Goal: Information Seeking & Learning: Learn about a topic

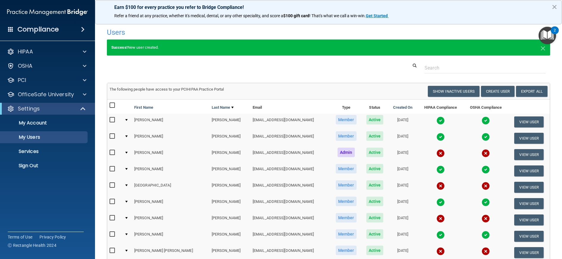
select select "20"
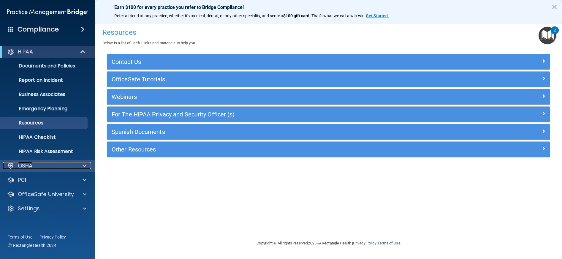
click at [86, 166] on span at bounding box center [85, 165] width 4 height 7
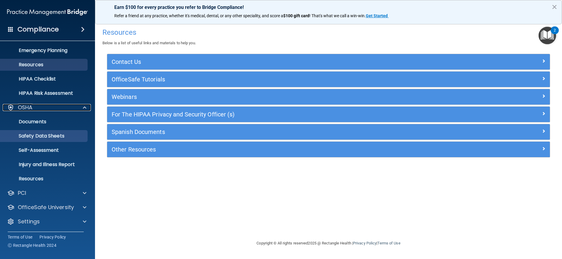
scroll to position [59, 0]
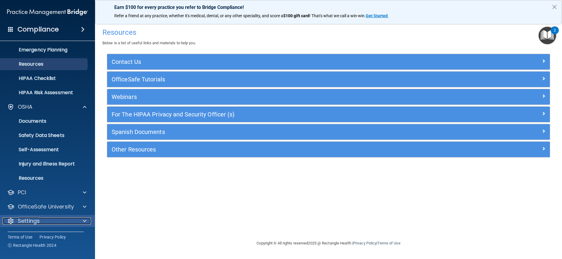
click at [56, 221] on div "Settings" at bounding box center [40, 220] width 74 height 7
click at [83, 222] on span at bounding box center [85, 220] width 4 height 7
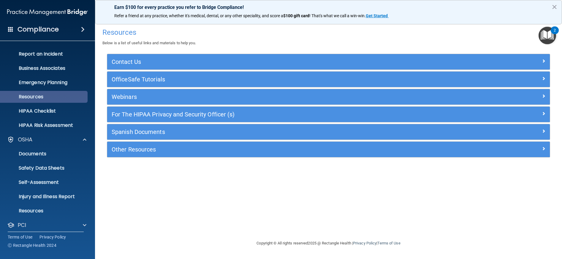
scroll to position [0, 0]
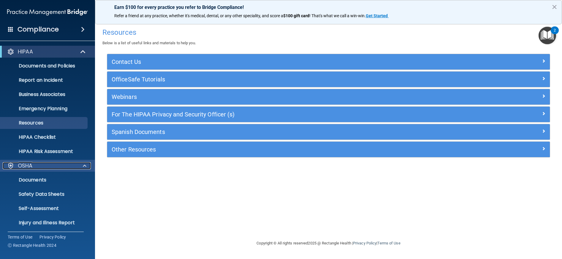
drag, startPoint x: 34, startPoint y: 85, endPoint x: 39, endPoint y: 162, distance: 77.9
click at [34, 165] on div "OSHA" at bounding box center [40, 165] width 74 height 7
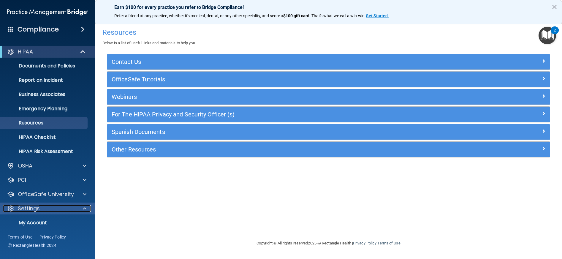
click at [54, 209] on div "Settings" at bounding box center [40, 208] width 74 height 7
click at [47, 219] on link "My Account" at bounding box center [41, 223] width 94 height 12
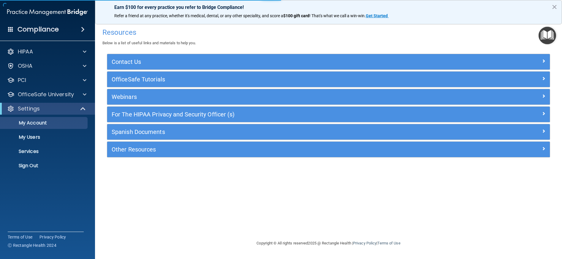
click at [20, 129] on ul "My Account My Users Services Sign Out" at bounding box center [48, 143] width 108 height 57
click at [22, 136] on p "My Users" at bounding box center [44, 137] width 81 height 6
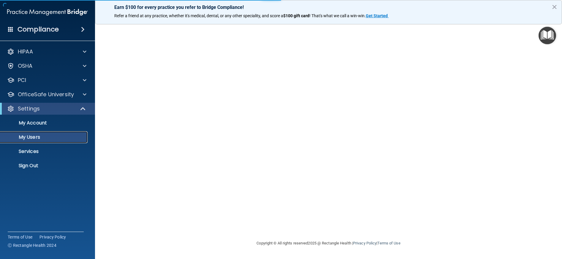
click at [22, 136] on p "My Users" at bounding box center [44, 137] width 81 height 6
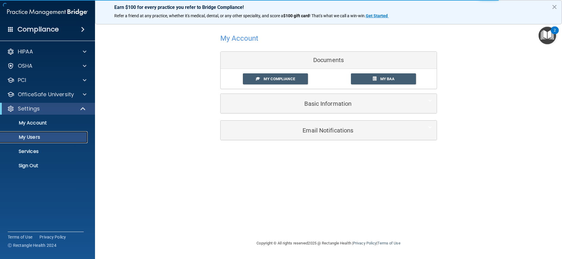
select select "20"
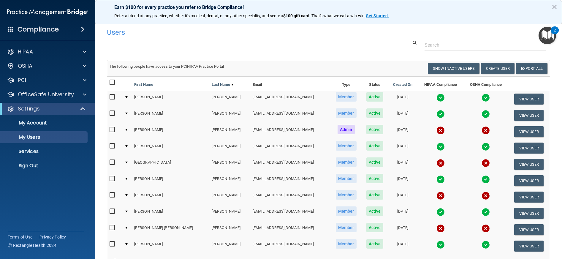
click at [437, 129] on img at bounding box center [441, 130] width 8 height 8
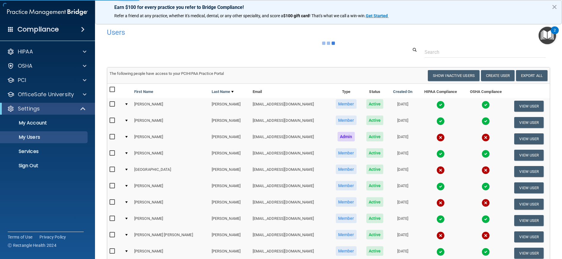
drag, startPoint x: 426, startPoint y: 130, endPoint x: 421, endPoint y: 136, distance: 7.8
click at [437, 136] on img at bounding box center [441, 137] width 8 height 8
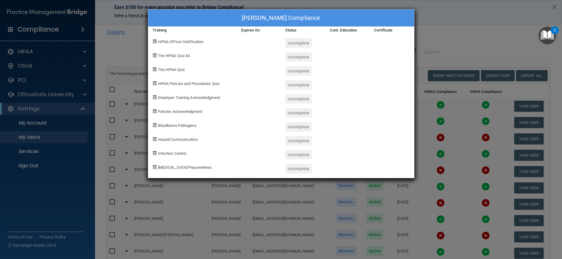
click at [160, 45] on div "HIPAA Officer Certification" at bounding box center [192, 41] width 89 height 14
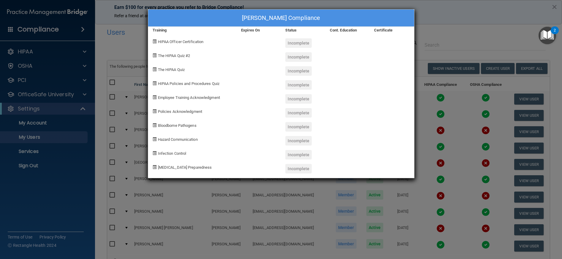
click at [186, 40] on span "HIPAA Officer Certification" at bounding box center [181, 42] width 46 height 4
click at [175, 80] on div "HIPAA Policies and Procedures Quiz" at bounding box center [192, 83] width 89 height 14
drag, startPoint x: 135, startPoint y: 220, endPoint x: 145, endPoint y: 209, distance: 14.8
click at [136, 219] on div "Elizabeth Hoover's Compliance Training Expires On Status Cont. Education Certif…" at bounding box center [281, 129] width 562 height 259
click at [144, 113] on div "Elizabeth Hoover's Compliance Training Expires On Status Cont. Education Certif…" at bounding box center [281, 129] width 562 height 259
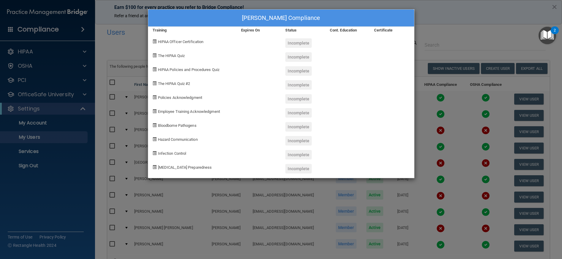
click at [145, 110] on div "Elizabeth Hoover's Compliance Training Expires On Status Cont. Education Certif…" at bounding box center [281, 129] width 562 height 259
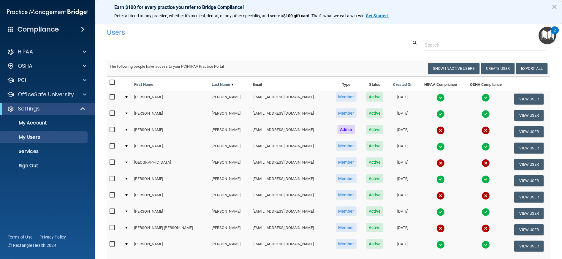
drag, startPoint x: 554, startPoint y: 39, endPoint x: 550, endPoint y: 33, distance: 7.2
click at [553, 38] on img "Open Resource Center, 2 new notifications" at bounding box center [548, 36] width 18 height 18
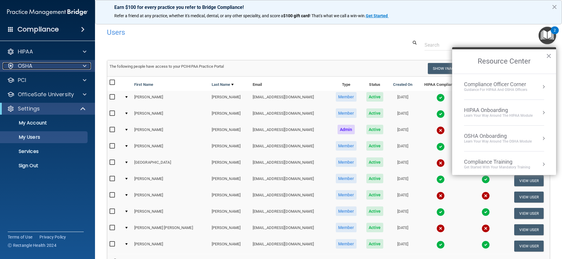
click at [41, 66] on div "OSHA" at bounding box center [40, 65] width 74 height 7
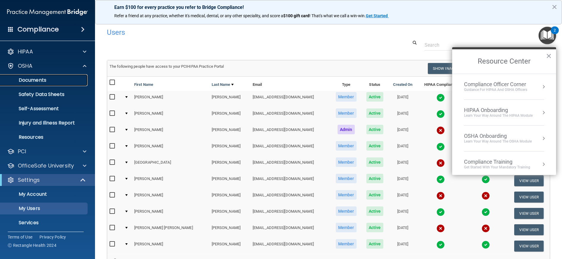
click at [41, 79] on p "Documents" at bounding box center [44, 80] width 81 height 6
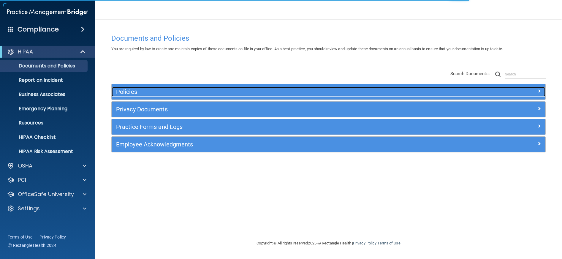
click at [143, 90] on h5 "Policies" at bounding box center [274, 92] width 317 height 7
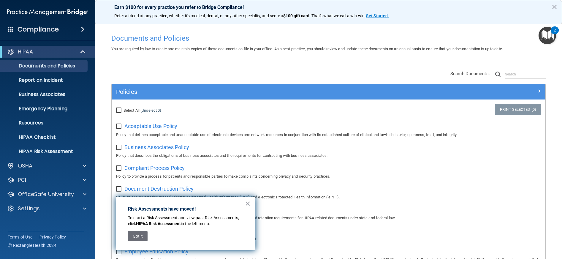
click at [133, 238] on button "Got it" at bounding box center [138, 236] width 20 height 10
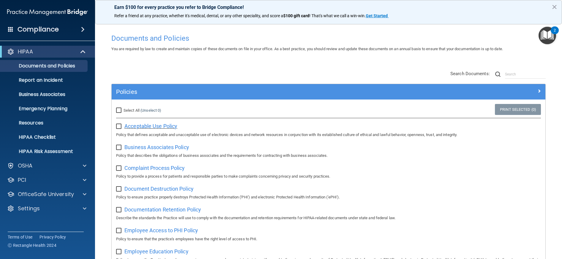
click at [158, 126] on span "Acceptable Use Policy" at bounding box center [150, 126] width 53 height 6
click at [116, 104] on div "Select All (Unselect 0) Unselect All" at bounding box center [184, 110] width 145 height 13
click at [118, 107] on div "Select All (Unselect 0) Unselect All" at bounding box center [184, 110] width 145 height 13
click at [120, 110] on input "Select All (Unselect 0) Unselect All" at bounding box center [119, 110] width 7 height 5
checkbox input "true"
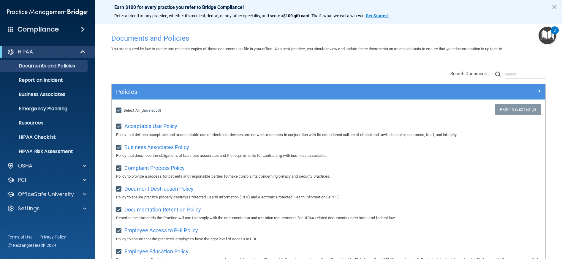
checkbox input "true"
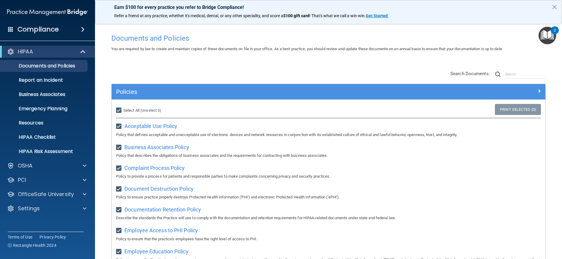
checkbox input "true"
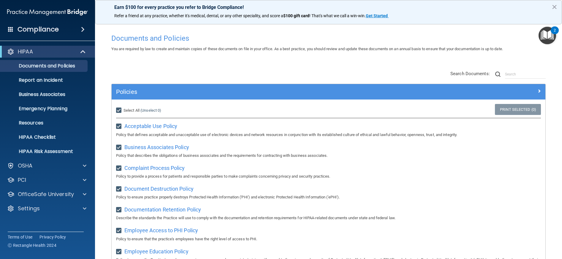
checkbox input "true"
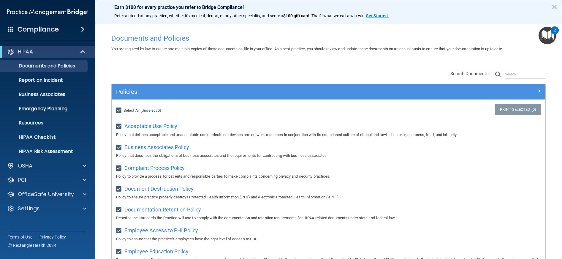
checkbox input "true"
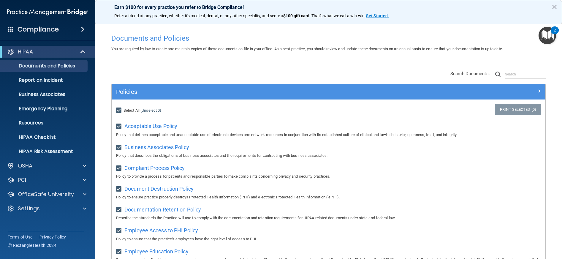
checkbox input "true"
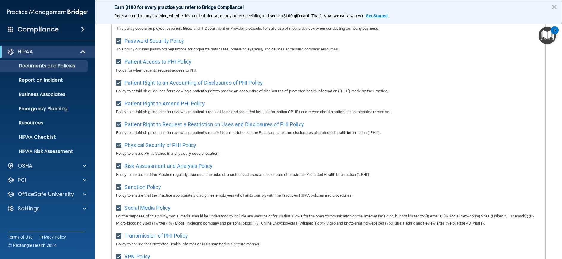
scroll to position [386, 0]
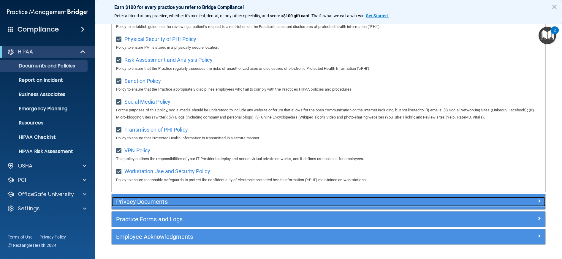
click at [170, 206] on div "Privacy Documents" at bounding box center [275, 202] width 326 height 10
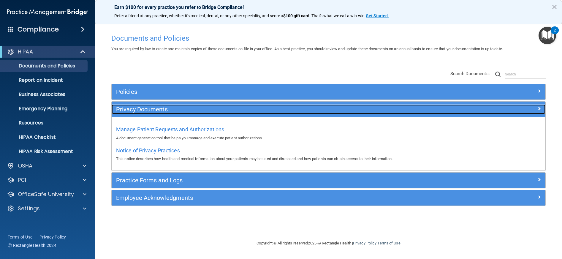
scroll to position [0, 0]
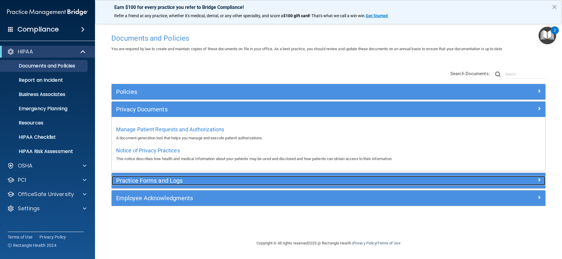
click at [173, 180] on h5 "Practice Forms and Logs" at bounding box center [274, 180] width 317 height 7
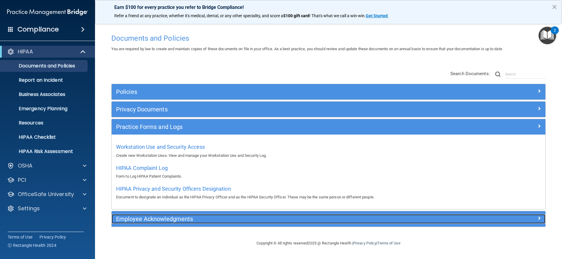
drag, startPoint x: 173, startPoint y: 180, endPoint x: 165, endPoint y: 218, distance: 39.5
click at [165, 218] on h5 "Employee Acknowledgments" at bounding box center [274, 219] width 317 height 7
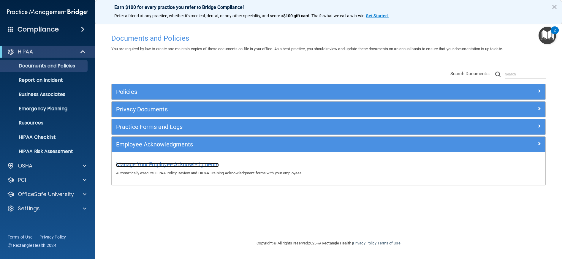
click at [178, 167] on span "Manage Your Employee Acknowledgments" at bounding box center [167, 164] width 103 height 6
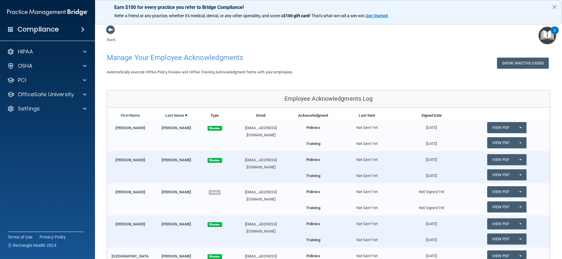
drag, startPoint x: 316, startPoint y: 193, endPoint x: 200, endPoint y: 86, distance: 157.2
click at [200, 86] on div "Back Manage Your Employee Acknowledgments Show Inactive Users Automatically exe…" at bounding box center [328, 198] width 443 height 347
drag, startPoint x: 202, startPoint y: 86, endPoint x: 193, endPoint y: 76, distance: 13.3
click at [193, 76] on div "Back Manage Your Employee Acknowledgments Show Inactive Users Automatically exe…" at bounding box center [328, 198] width 443 height 347
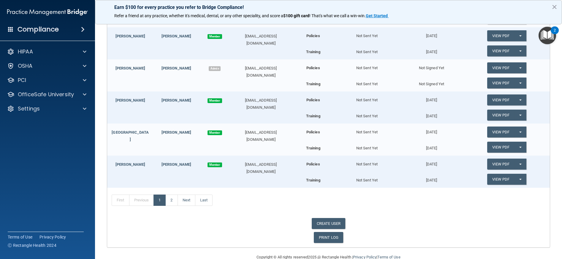
scroll to position [136, 0]
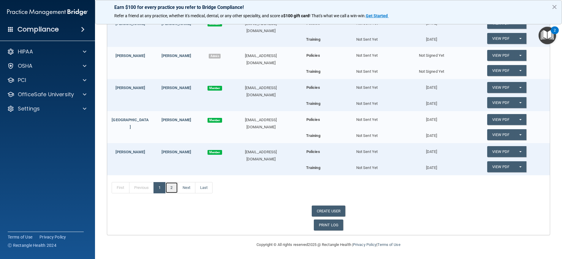
click at [171, 191] on link "2" at bounding box center [171, 187] width 12 height 11
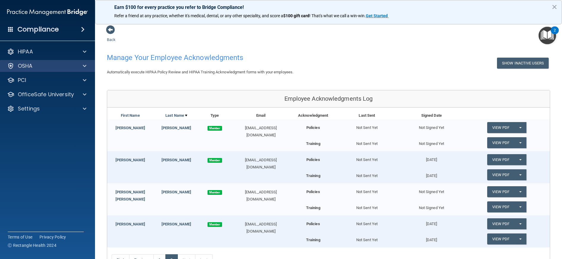
click at [26, 70] on div "OSHA" at bounding box center [47, 66] width 95 height 12
click at [81, 28] on span at bounding box center [83, 29] width 4 height 7
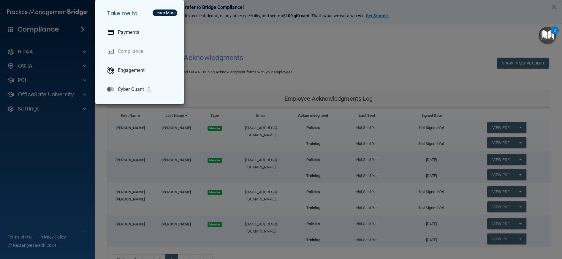
click at [12, 54] on div "Take me to: Payments Compliance Engagement Cyber Quant" at bounding box center [281, 129] width 562 height 259
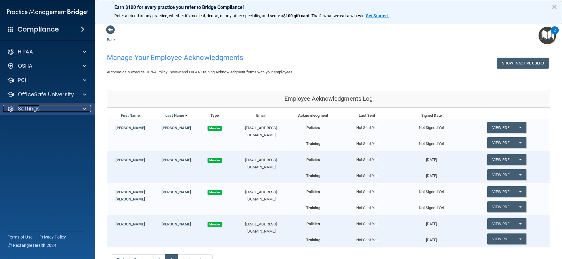
click at [24, 108] on p "Settings" at bounding box center [29, 108] width 22 height 7
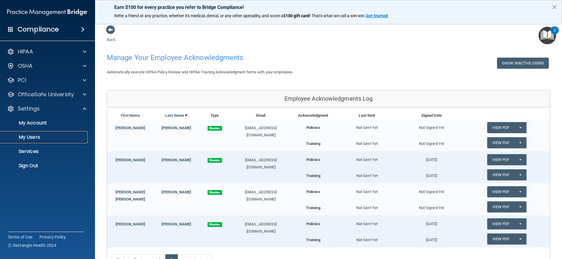
click at [34, 139] on p "My Users" at bounding box center [44, 137] width 81 height 6
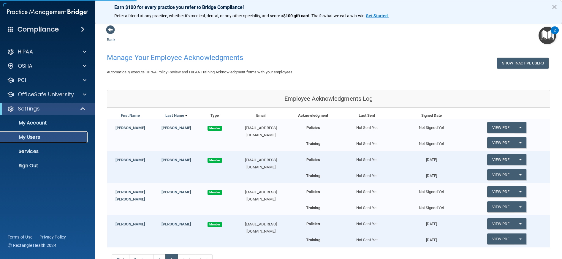
select select "20"
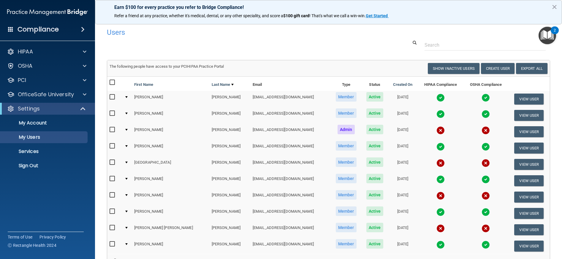
drag, startPoint x: 426, startPoint y: 133, endPoint x: 424, endPoint y: 130, distance: 4.6
click at [437, 130] on img at bounding box center [441, 130] width 8 height 8
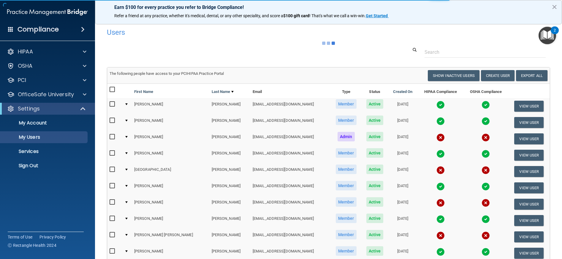
click at [437, 135] on img at bounding box center [441, 137] width 8 height 8
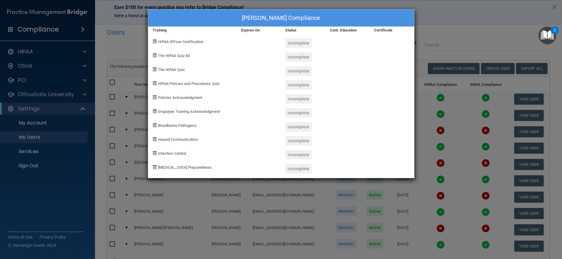
click at [299, 38] on div "Incomplete" at bounding box center [303, 41] width 44 height 14
click at [454, 38] on div "Elizabeth Hoover's Compliance Training Expires On Status Cont. Education Certif…" at bounding box center [281, 129] width 562 height 259
drag, startPoint x: 555, startPoint y: 35, endPoint x: 540, endPoint y: 37, distance: 14.7
click at [554, 35] on div "2" at bounding box center [555, 34] width 2 height 8
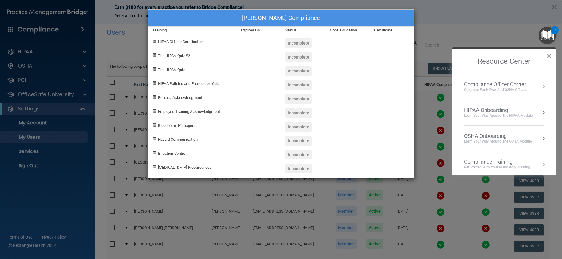
click at [527, 84] on div "Compliance Officer Corner" at bounding box center [495, 84] width 63 height 7
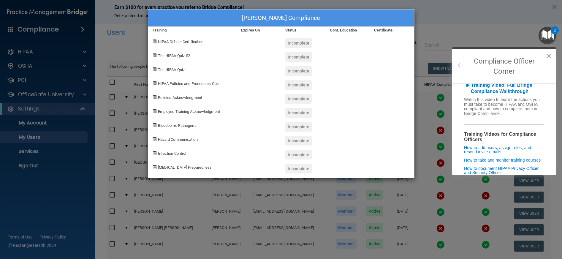
scroll to position [63, 0]
drag, startPoint x: 490, startPoint y: 98, endPoint x: 472, endPoint y: 49, distance: 51.9
drag, startPoint x: 472, startPoint y: 49, endPoint x: 489, endPoint y: 40, distance: 19.0
click at [489, 40] on div "Elizabeth Hoover's Compliance Training Expires On Status Cont. Education Certif…" at bounding box center [281, 129] width 562 height 259
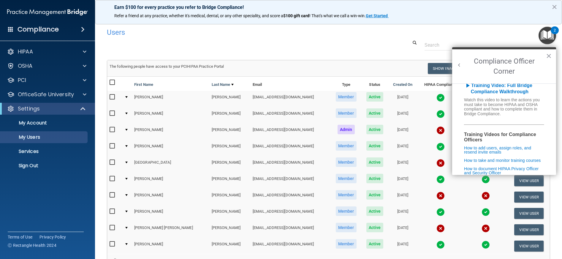
click at [550, 58] on button "×" at bounding box center [549, 56] width 6 height 10
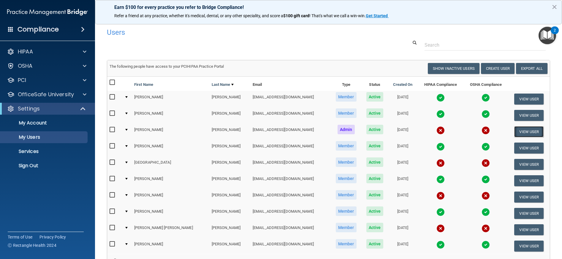
click at [519, 128] on button "View User" at bounding box center [528, 131] width 29 height 11
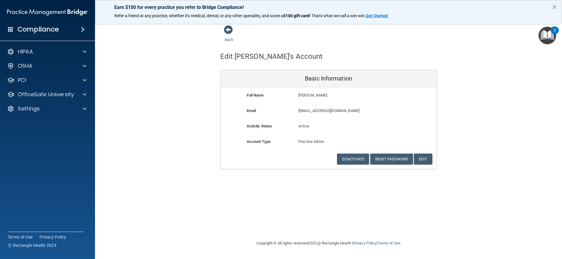
click at [540, 37] on img "Open Resource Center, 2 new notifications" at bounding box center [548, 36] width 18 height 18
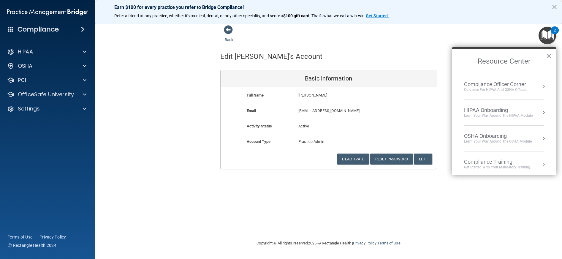
click at [532, 113] on div "HIPAA Onboarding" at bounding box center [498, 110] width 69 height 7
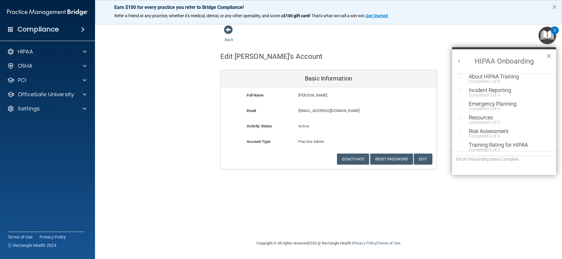
scroll to position [116, 0]
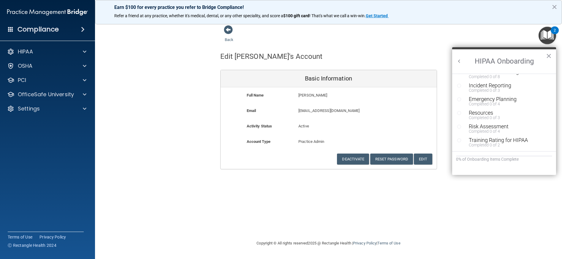
click at [456, 60] on div "HIPAA Onboarding ×" at bounding box center [504, 60] width 104 height 26
click at [459, 61] on button "Back to Resource Center Home" at bounding box center [459, 61] width 6 height 6
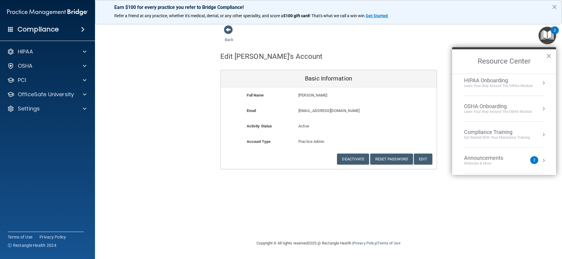
scroll to position [85, 0]
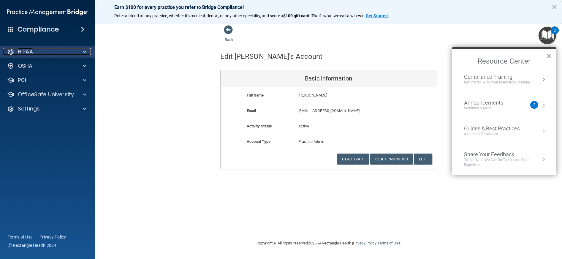
click at [87, 52] on div at bounding box center [83, 51] width 15 height 7
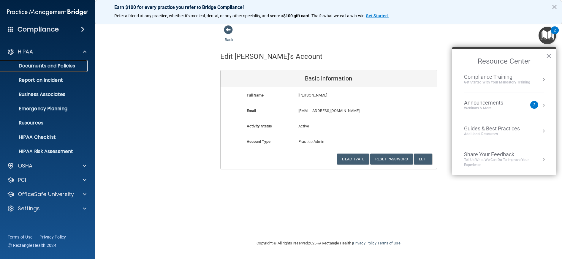
drag, startPoint x: 87, startPoint y: 63, endPoint x: 118, endPoint y: 152, distance: 94.2
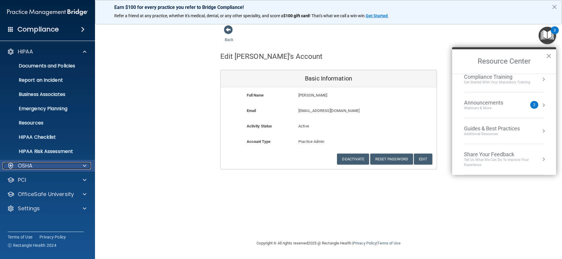
drag, startPoint x: 118, startPoint y: 152, endPoint x: 79, endPoint y: 166, distance: 41.2
click at [78, 166] on div at bounding box center [83, 165] width 15 height 7
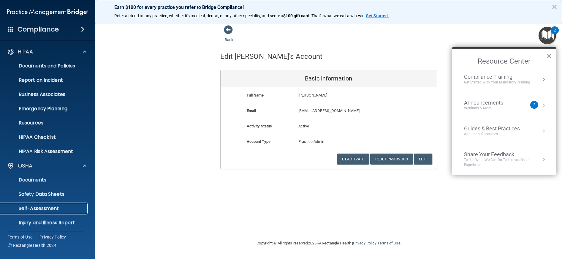
click at [45, 204] on link "Self-Assessment" at bounding box center [41, 209] width 94 height 12
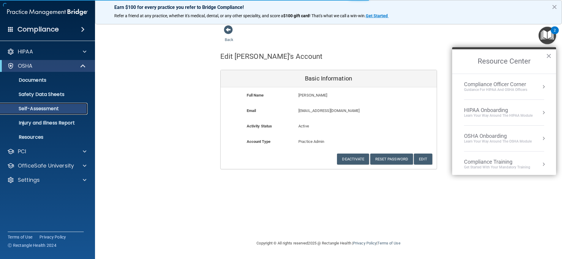
click at [47, 109] on p "Self-Assessment" at bounding box center [44, 109] width 81 height 6
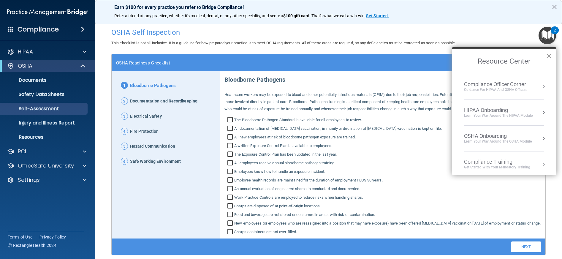
click at [551, 56] on button "×" at bounding box center [549, 56] width 6 height 10
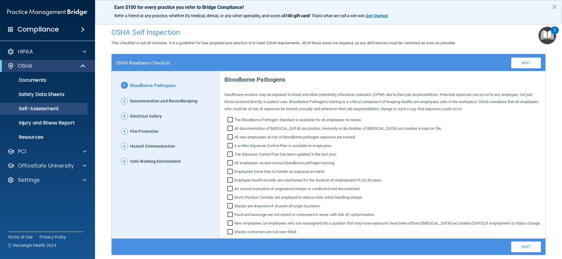
drag, startPoint x: 545, startPoint y: 48, endPoint x: 453, endPoint y: 50, distance: 92.1
drag, startPoint x: 453, startPoint y: 50, endPoint x: 428, endPoint y: 58, distance: 26.1
click at [428, 58] on div "OSHA Readiness Checklist Back Next Download PDF" at bounding box center [329, 62] width 434 height 17
click at [30, 83] on p "Documents" at bounding box center [44, 80] width 81 height 6
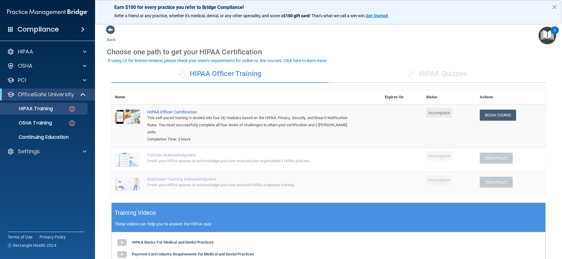
drag, startPoint x: 160, startPoint y: 167, endPoint x: 347, endPoint y: 76, distance: 207.9
drag, startPoint x: 347, startPoint y: 76, endPoint x: 345, endPoint y: 66, distance: 10.4
click at [345, 56] on div "Choose one path to get your HIPAA Certification" at bounding box center [328, 51] width 443 height 17
click at [499, 116] on link "Begin Course" at bounding box center [498, 115] width 36 height 11
